Goal: Check status: Check status

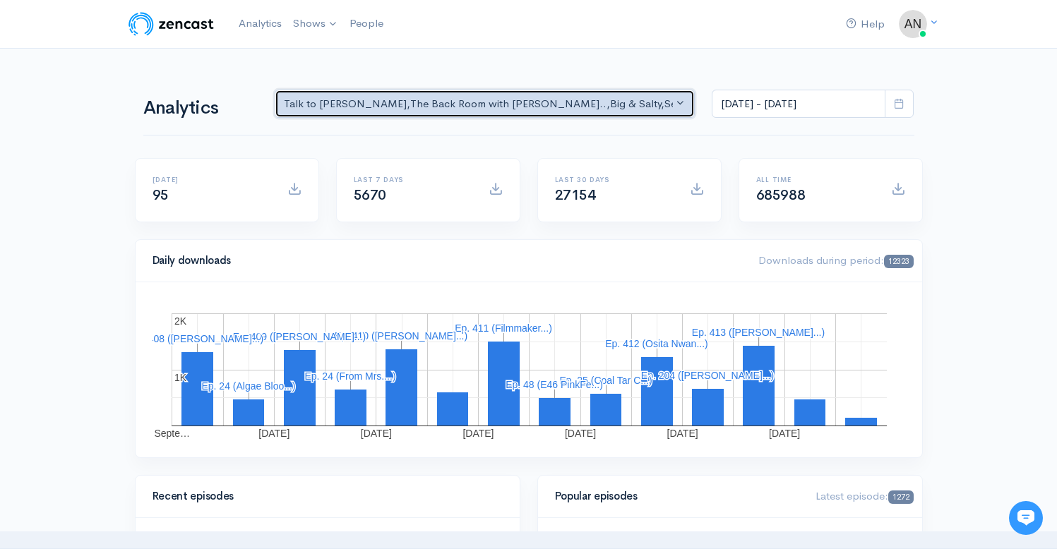
click at [619, 102] on div "Talk to [PERSON_NAME] , The Back Room with [PERSON_NAME].. , Big & Salty , Seri…" at bounding box center [479, 104] width 390 height 16
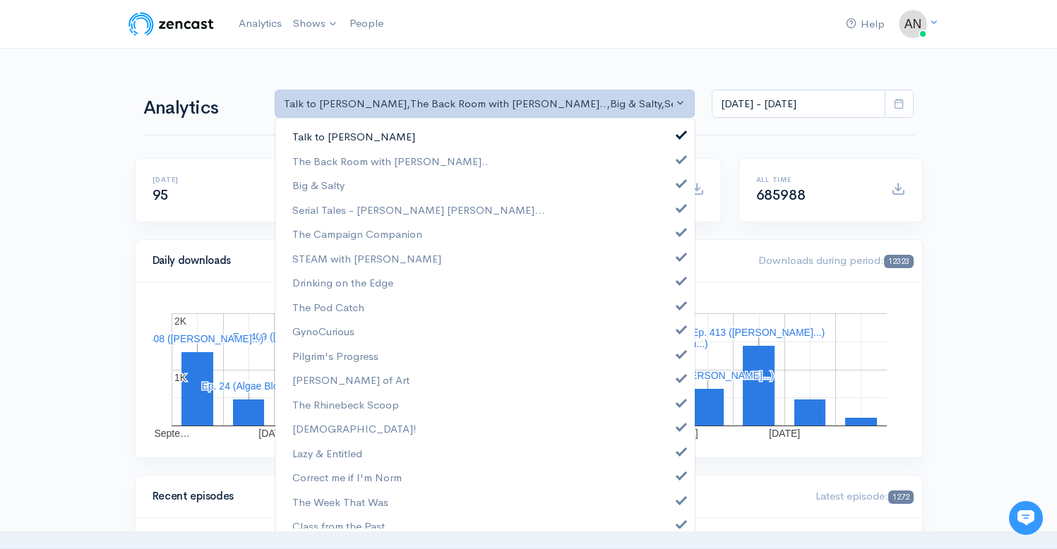
click at [679, 131] on span at bounding box center [682, 133] width 6 height 11
select select "10316"
click at [679, 187] on span at bounding box center [682, 182] width 6 height 11
click at [679, 206] on span at bounding box center [682, 206] width 6 height 11
click at [679, 230] on span at bounding box center [682, 230] width 6 height 11
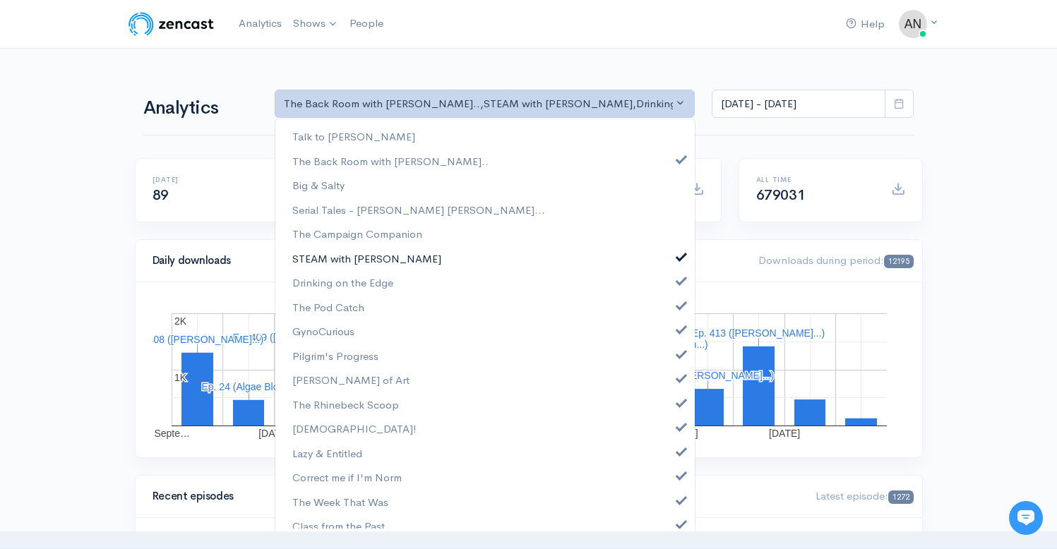
click at [679, 254] on span at bounding box center [682, 255] width 6 height 11
click at [679, 281] on span at bounding box center [682, 279] width 6 height 11
click at [679, 305] on span at bounding box center [682, 304] width 6 height 11
click at [679, 325] on span at bounding box center [682, 328] width 6 height 11
click at [672, 362] on link "Pilgrim's Progress" at bounding box center [485, 356] width 420 height 25
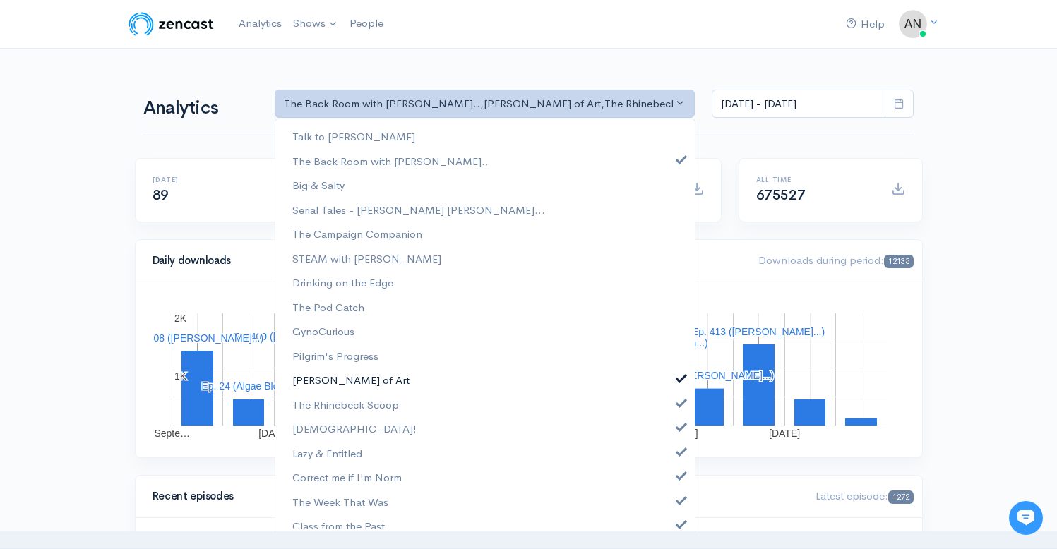
click at [672, 383] on link "[PERSON_NAME] of Art" at bounding box center [485, 380] width 420 height 25
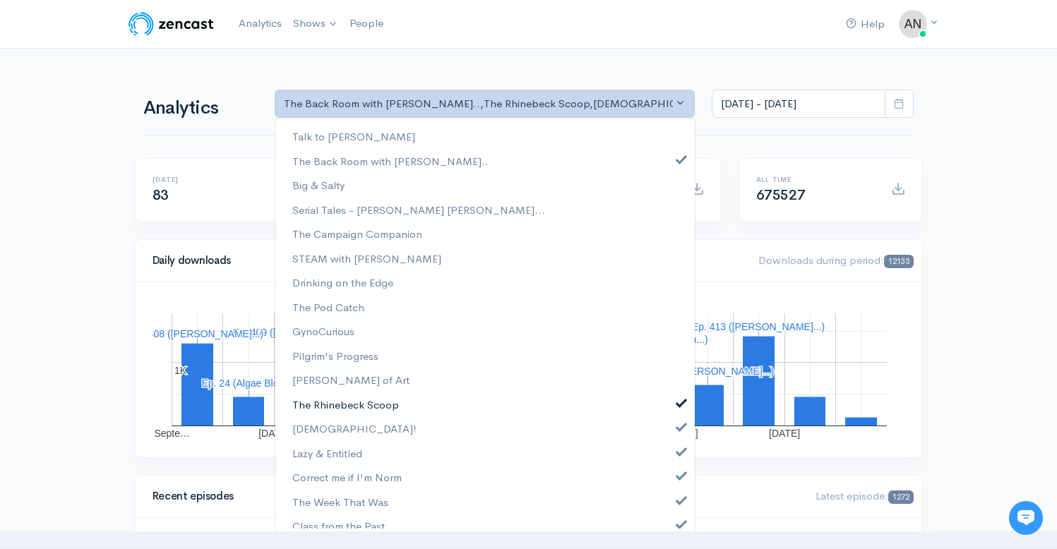
click at [679, 403] on span at bounding box center [682, 401] width 6 height 11
click at [671, 419] on link "[DEMOGRAPHIC_DATA]!" at bounding box center [485, 429] width 420 height 25
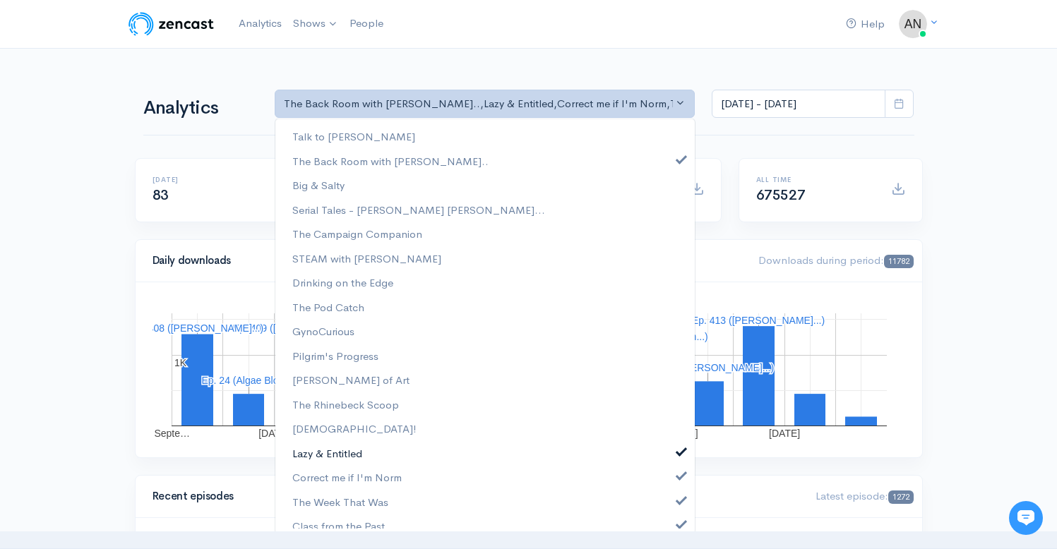
click at [679, 453] on span at bounding box center [682, 450] width 6 height 11
click at [679, 470] on span at bounding box center [682, 474] width 6 height 11
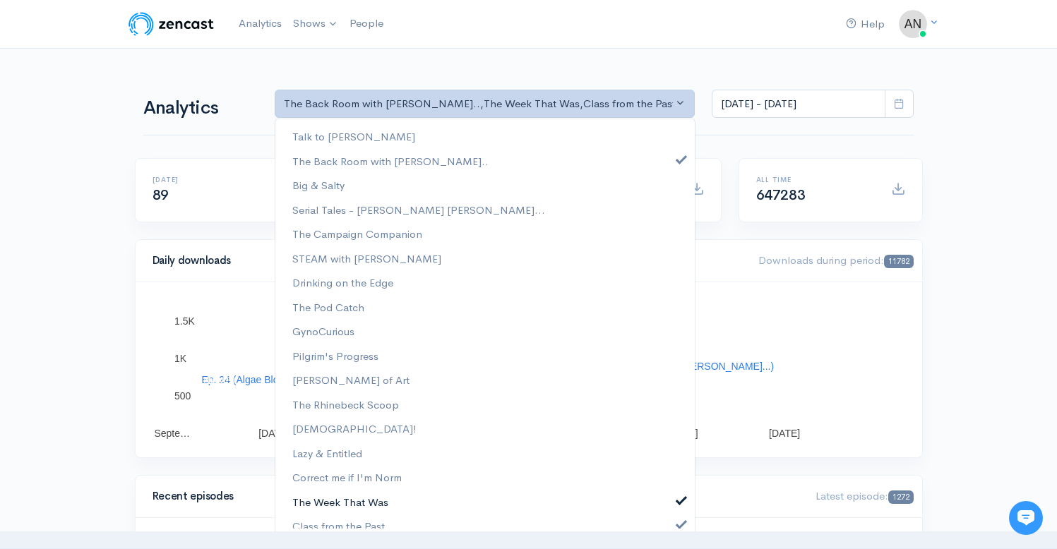
click at [679, 494] on span at bounding box center [682, 499] width 6 height 11
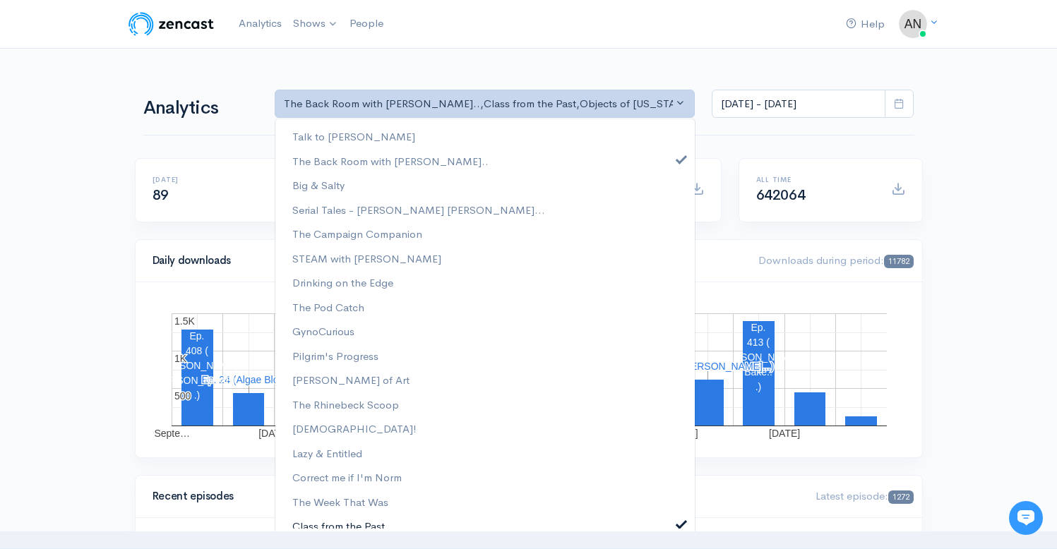
click at [679, 523] on span at bounding box center [682, 523] width 6 height 11
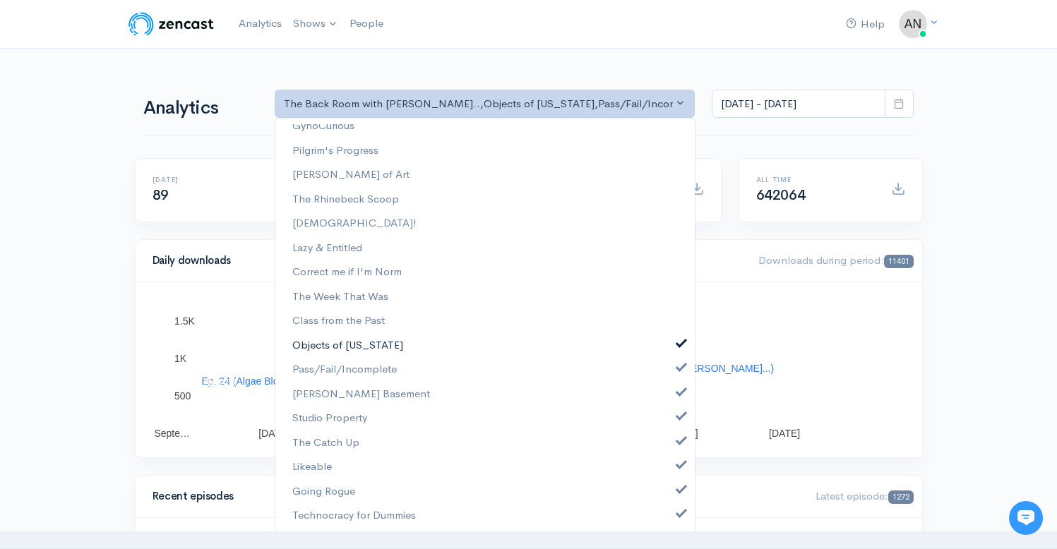
click at [679, 343] on span at bounding box center [682, 342] width 6 height 11
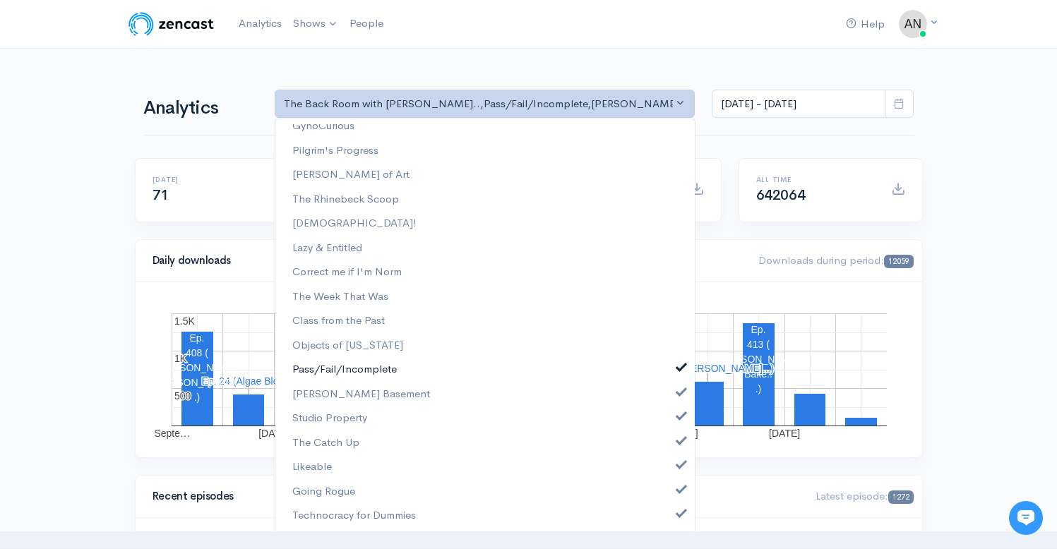
click at [670, 376] on link "Pass/Fail/Incomplete" at bounding box center [485, 369] width 420 height 25
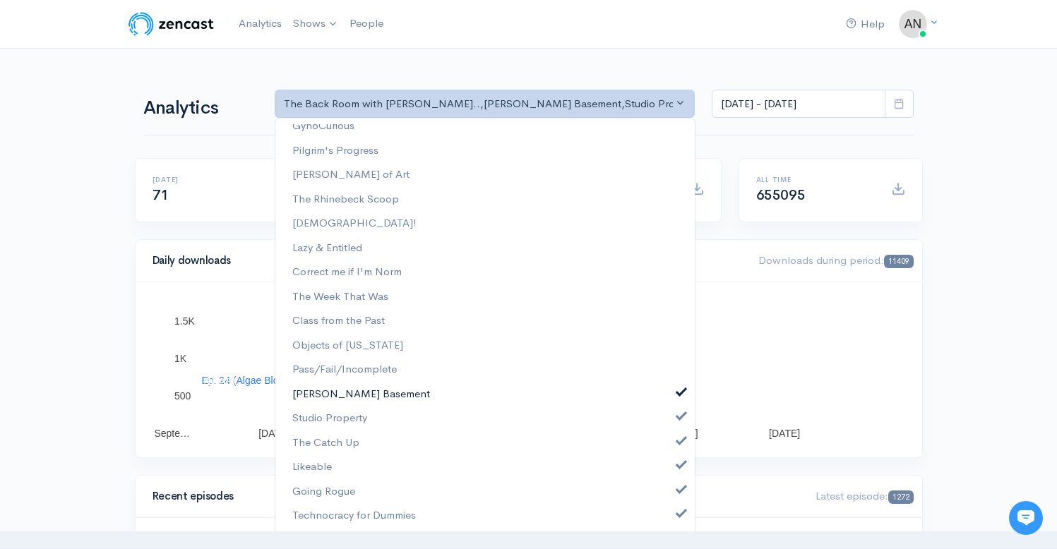
click at [679, 396] on span at bounding box center [682, 391] width 6 height 11
click at [669, 422] on link "Studio Property" at bounding box center [485, 418] width 420 height 25
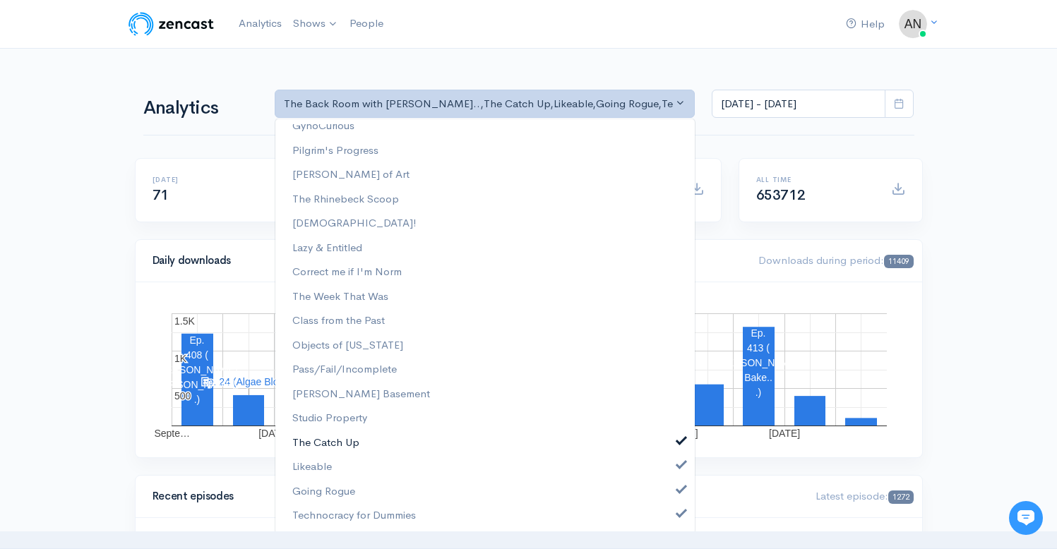
click at [670, 448] on link "The Catch Up" at bounding box center [485, 443] width 420 height 25
click at [670, 477] on link "Likeable" at bounding box center [485, 467] width 420 height 25
click at [670, 497] on link "Going Rogue" at bounding box center [485, 492] width 420 height 25
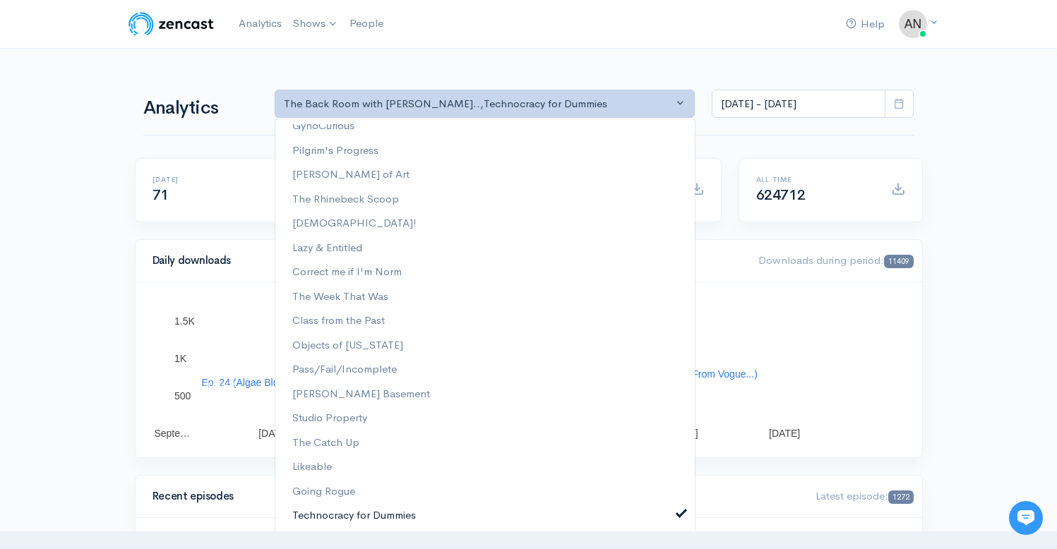
click at [670, 520] on link "Technocracy for Dummies" at bounding box center [485, 516] width 420 height 25
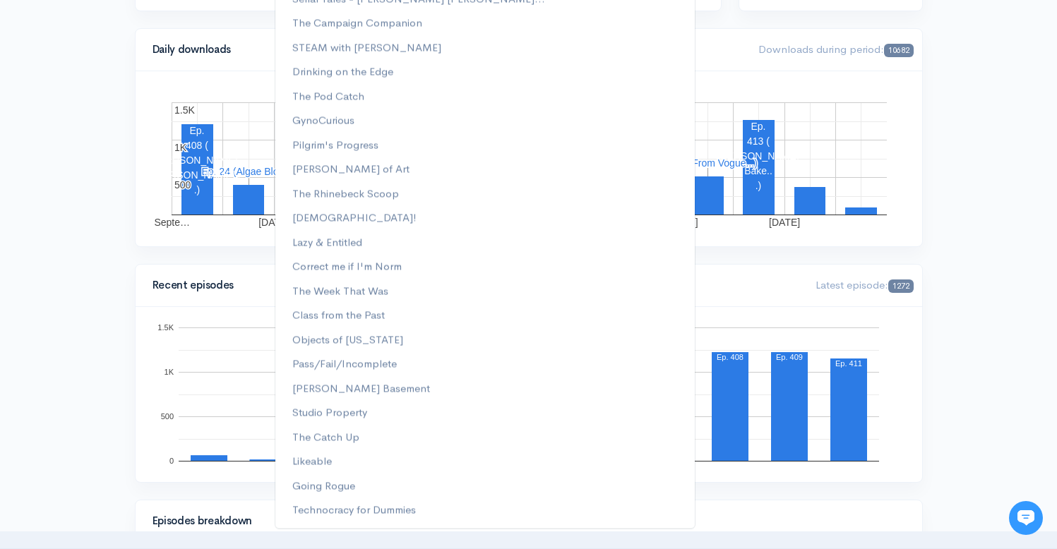
scroll to position [0, 0]
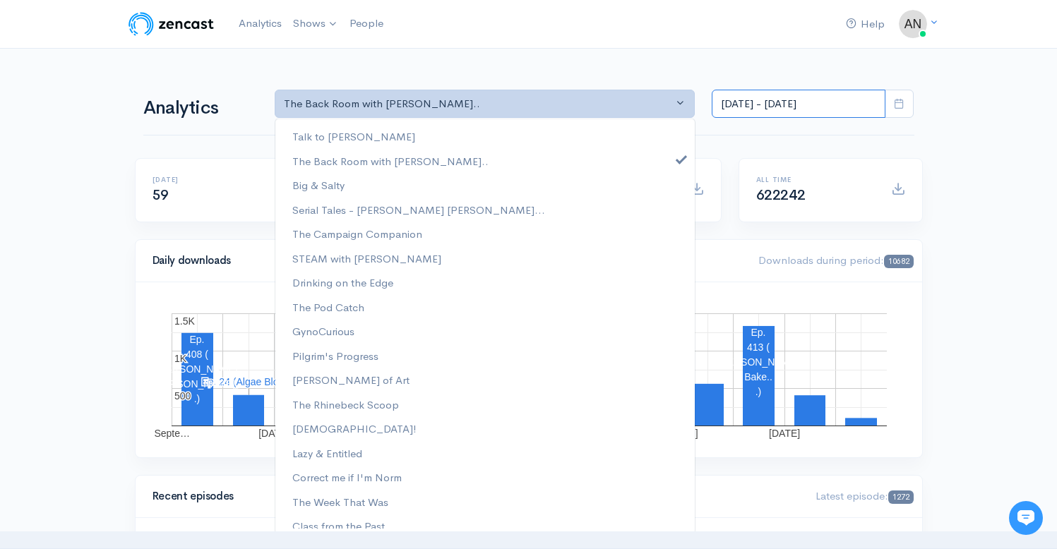
click at [795, 110] on input "[DATE] - [DATE]" at bounding box center [799, 104] width 174 height 29
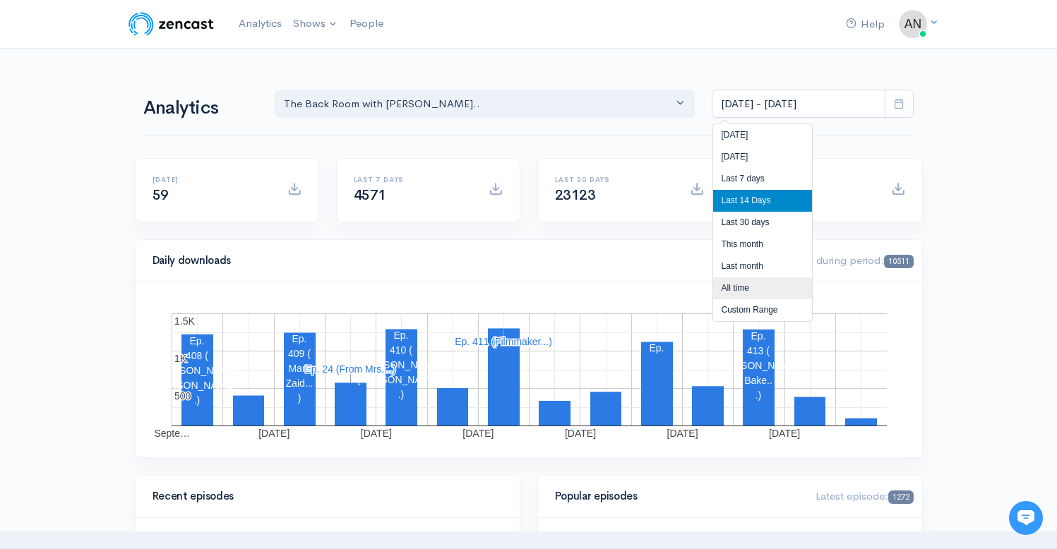
click at [734, 284] on li "All time" at bounding box center [762, 289] width 99 height 22
type input "[DATE] - [DATE]"
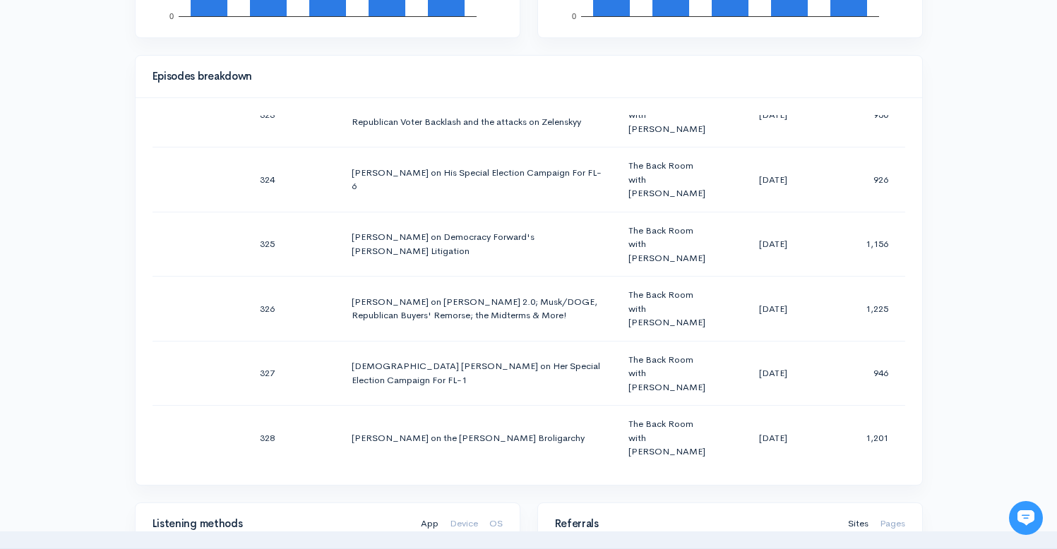
scroll to position [654, 0]
